Goal: Find specific page/section: Find specific page/section

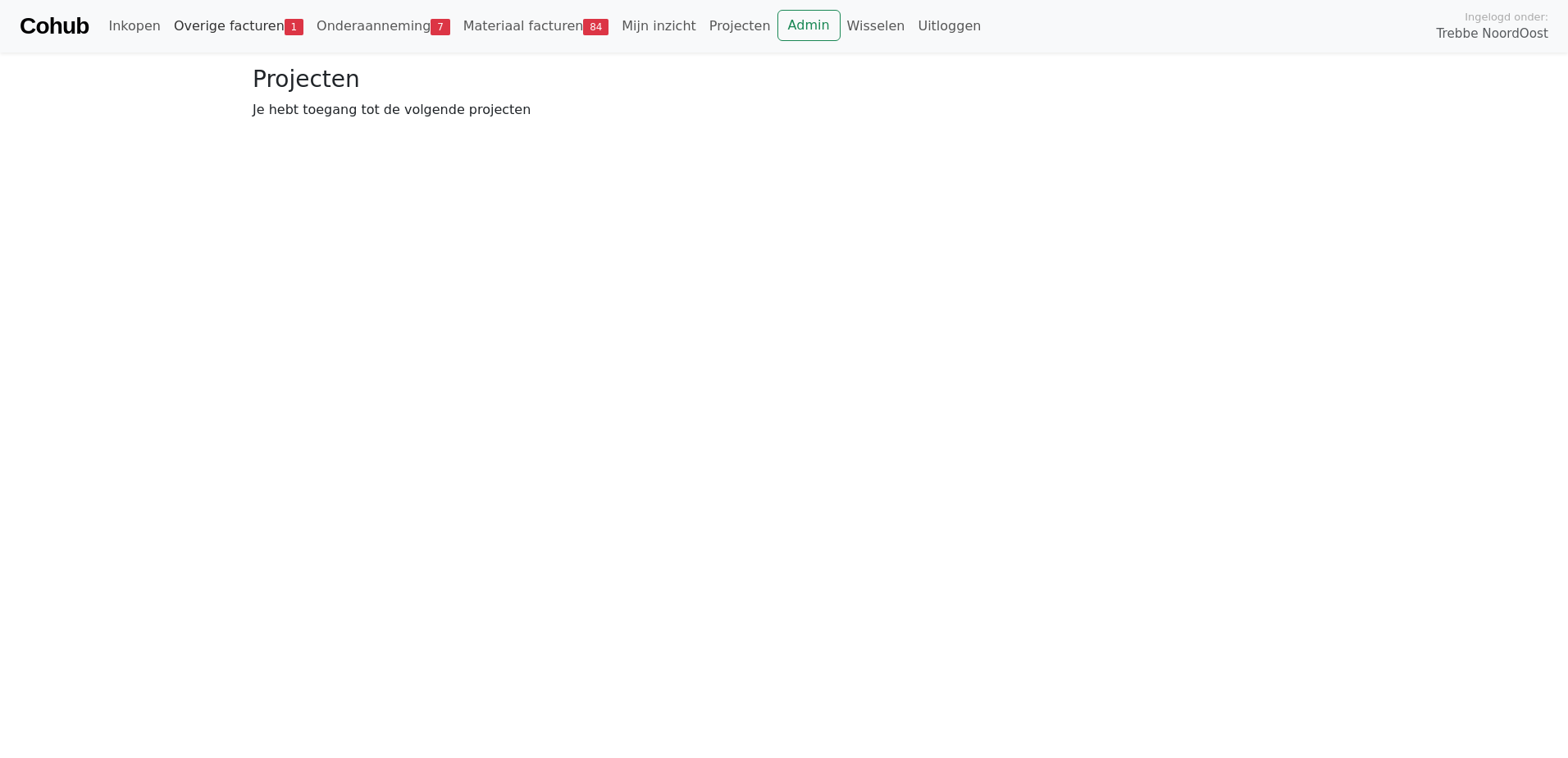
click at [189, 29] on link "Overige facturen 1" at bounding box center [238, 26] width 143 height 32
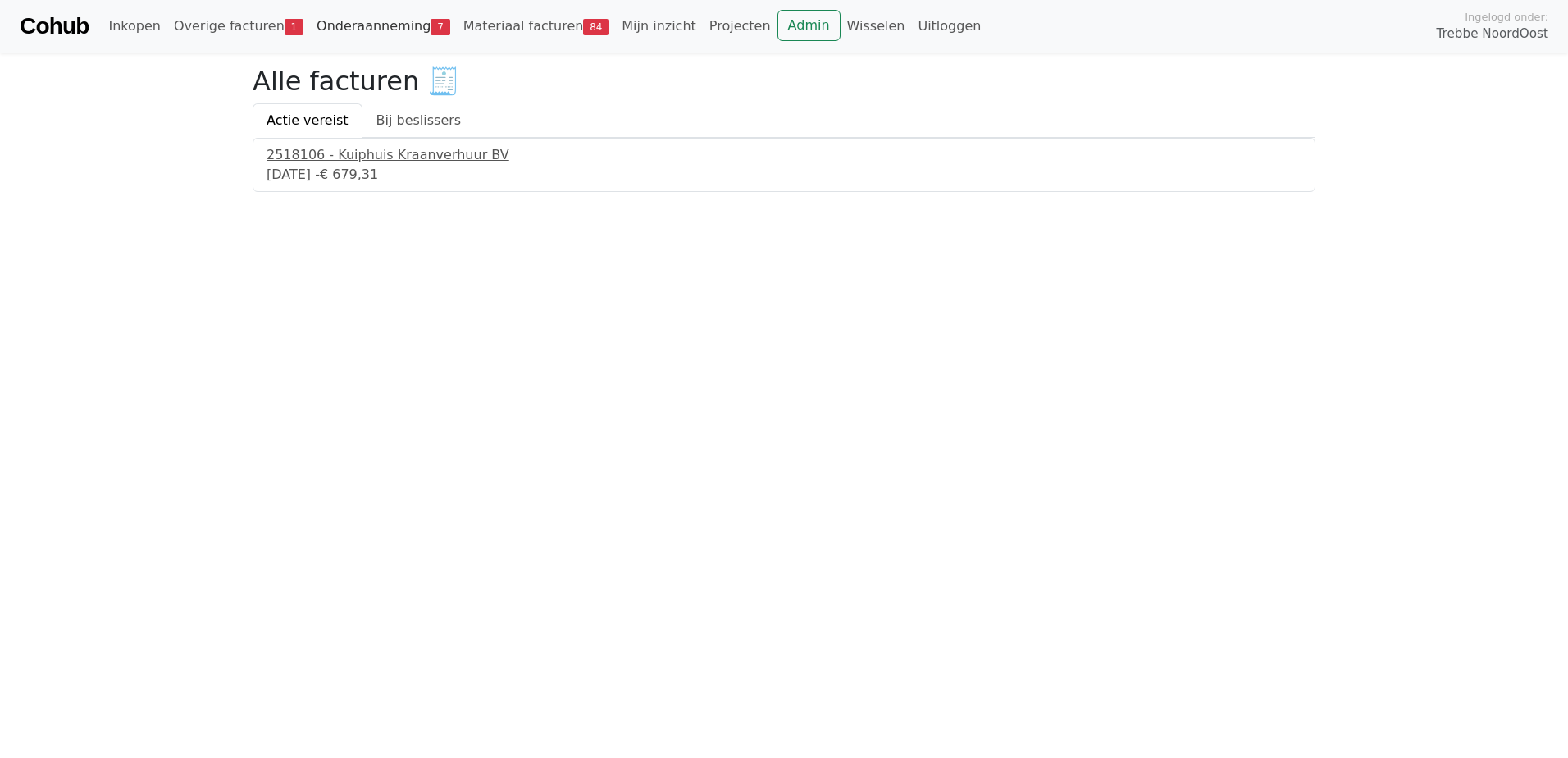
click at [373, 19] on link "Onderaanneming 7" at bounding box center [383, 26] width 147 height 32
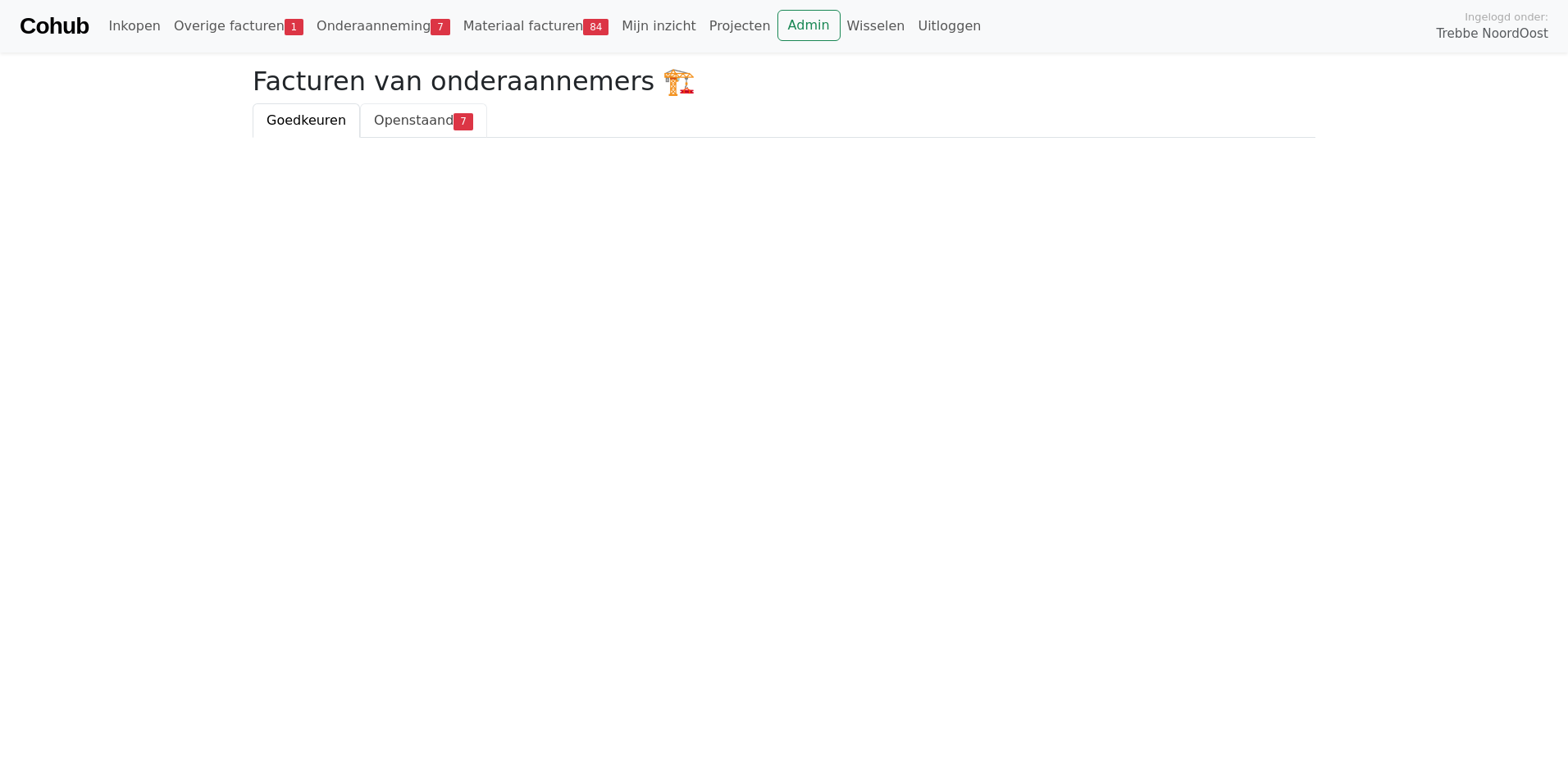
click at [407, 116] on span "Openstaand" at bounding box center [413, 120] width 80 height 16
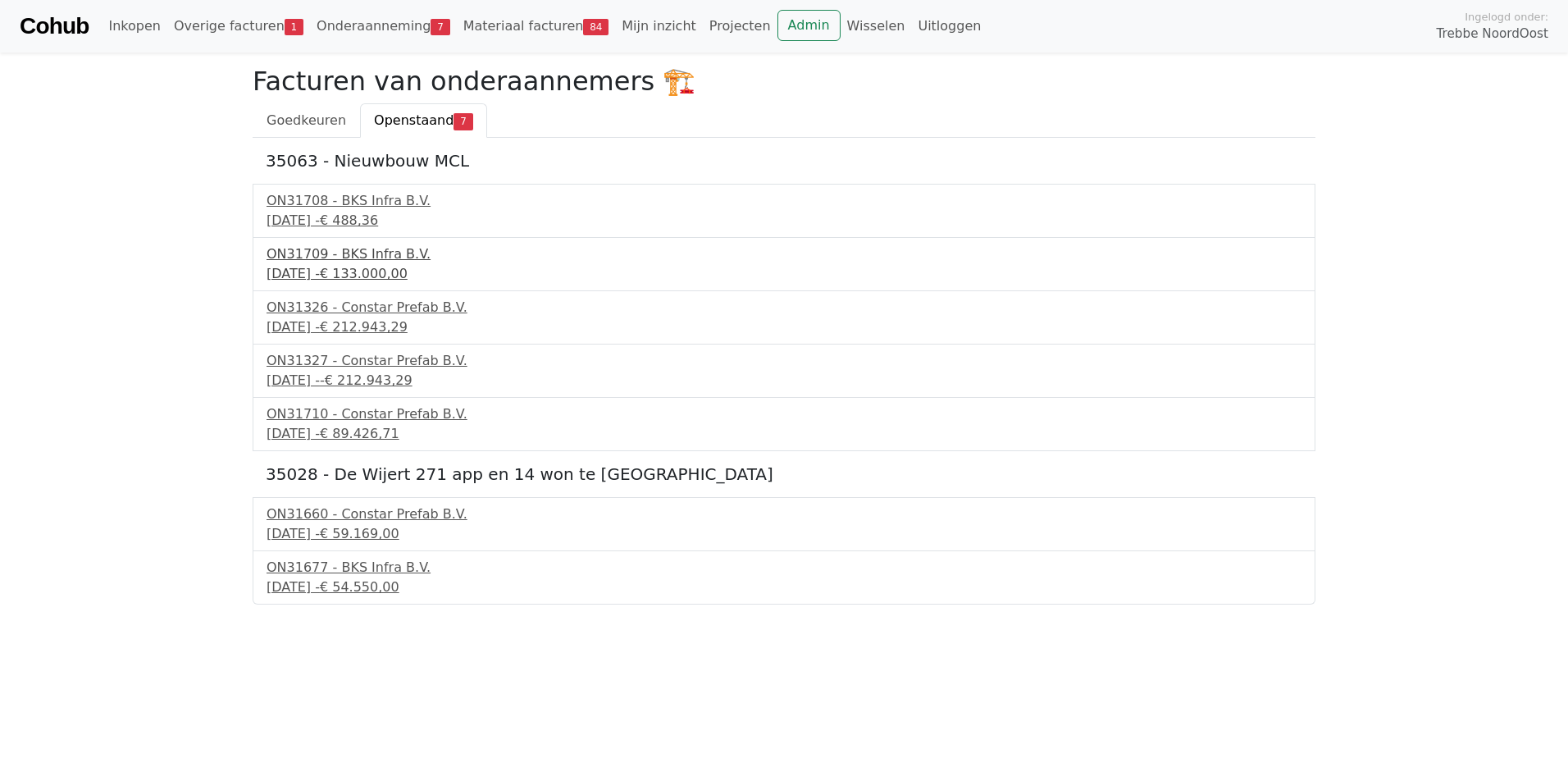
click at [290, 263] on div "ON31709 - BKS Infra B.V." at bounding box center [784, 255] width 1035 height 20
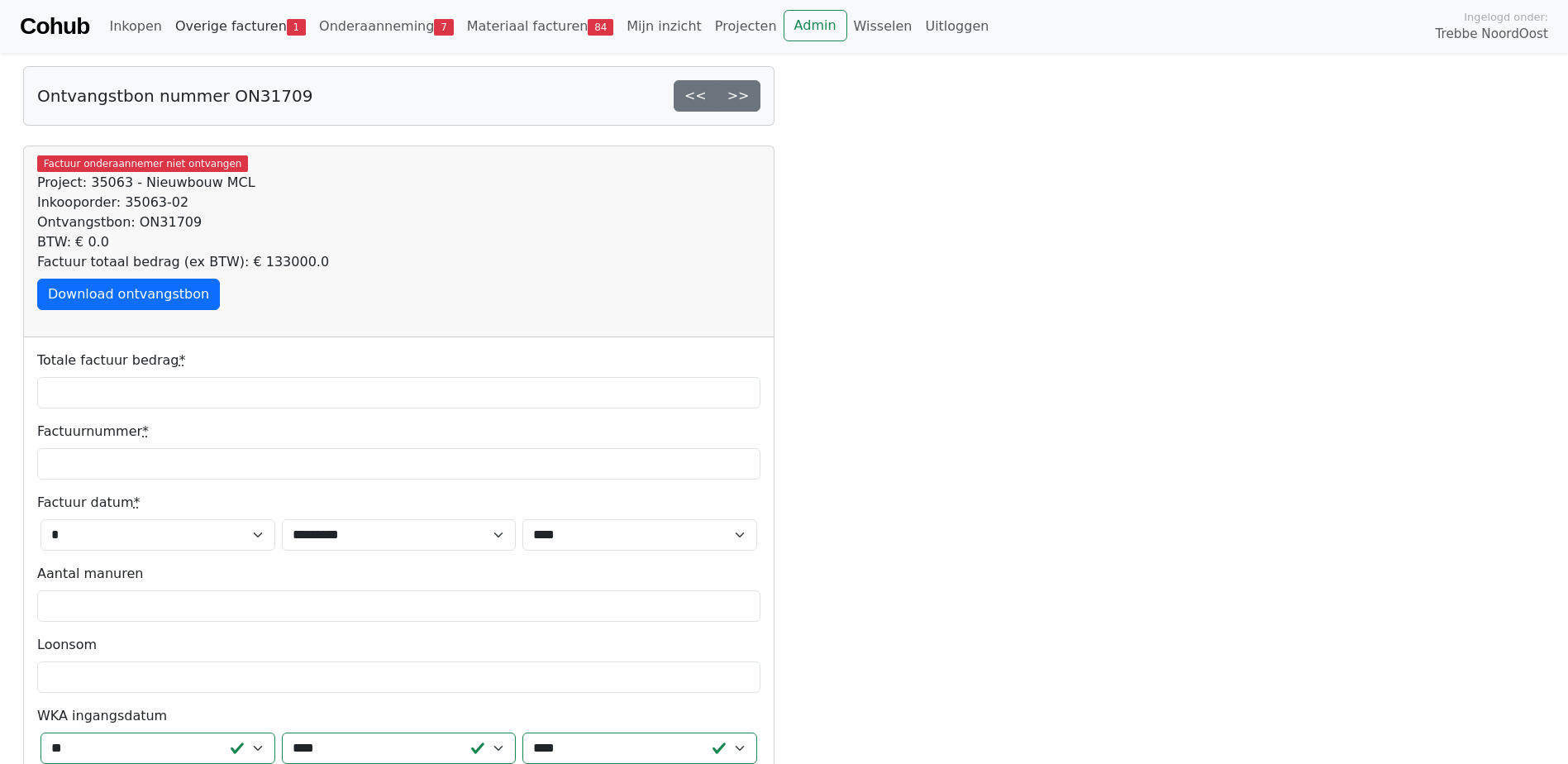
click at [221, 26] on link "Overige facturen 1" at bounding box center [240, 26] width 144 height 33
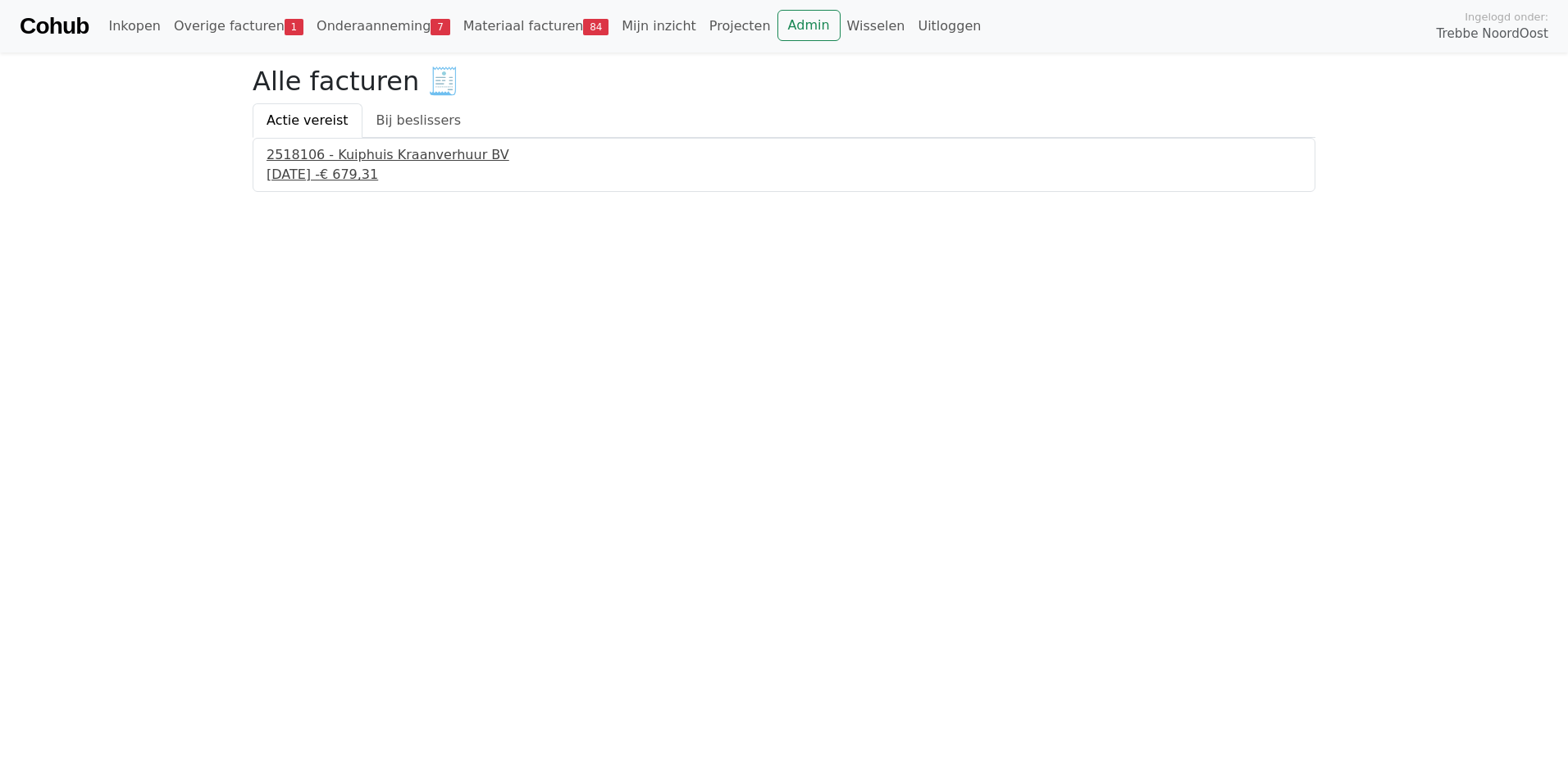
click at [348, 165] on div "[DATE] - € 679,31" at bounding box center [784, 175] width 1035 height 20
